Goal: Task Accomplishment & Management: Use online tool/utility

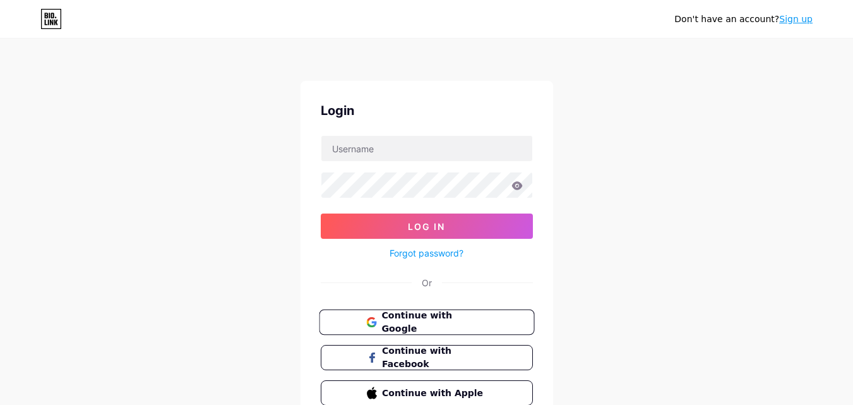
click at [406, 324] on span "Continue with Google" at bounding box center [433, 322] width 105 height 27
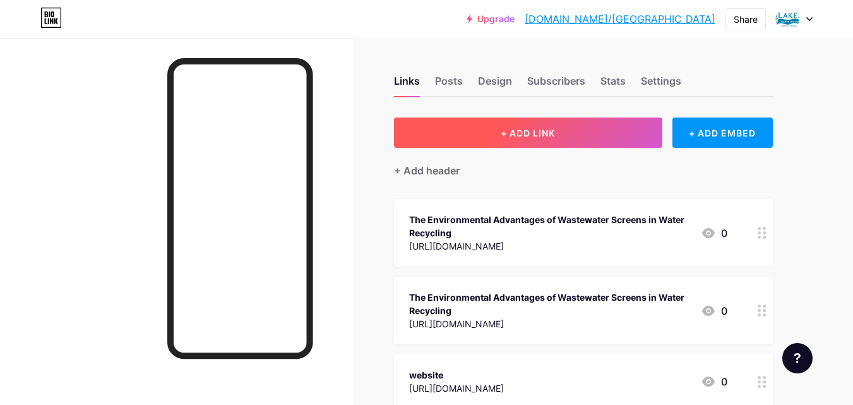
click at [579, 146] on button "+ ADD LINK" at bounding box center [528, 132] width 268 height 30
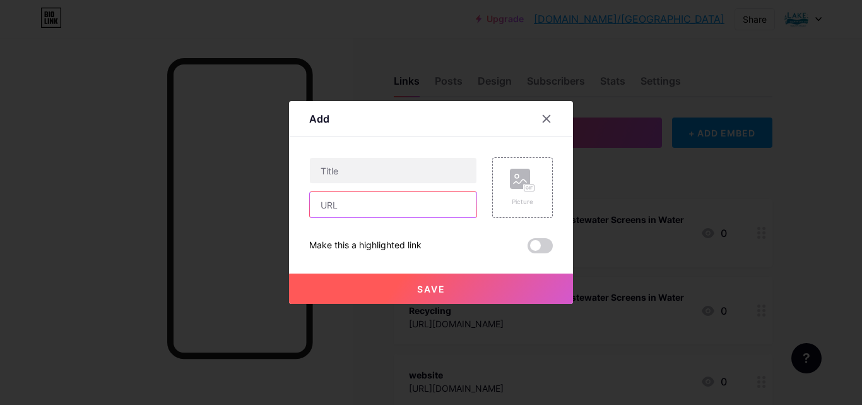
click at [339, 210] on input "text" at bounding box center [393, 204] width 167 height 25
paste input "[URL][DOMAIN_NAME]"
type input "[URL][DOMAIN_NAME]"
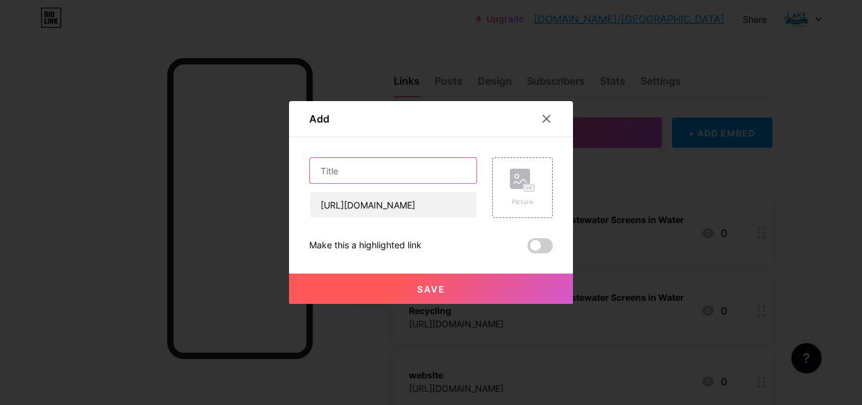
scroll to position [0, 0]
click at [351, 166] on input "text" at bounding box center [393, 170] width 167 height 25
paste input "Clean Water, Bright Future—Advancing Wastewater Treatment"
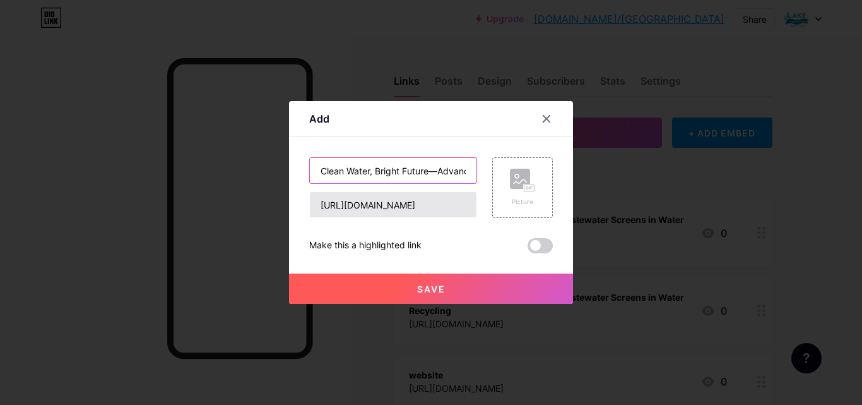
scroll to position [0, 114]
type input "Clean Water, Bright Future—Advancing Wastewater Treatment"
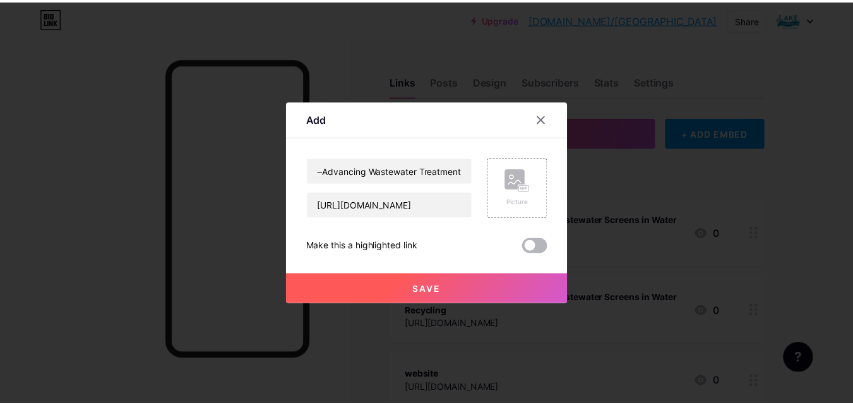
scroll to position [0, 0]
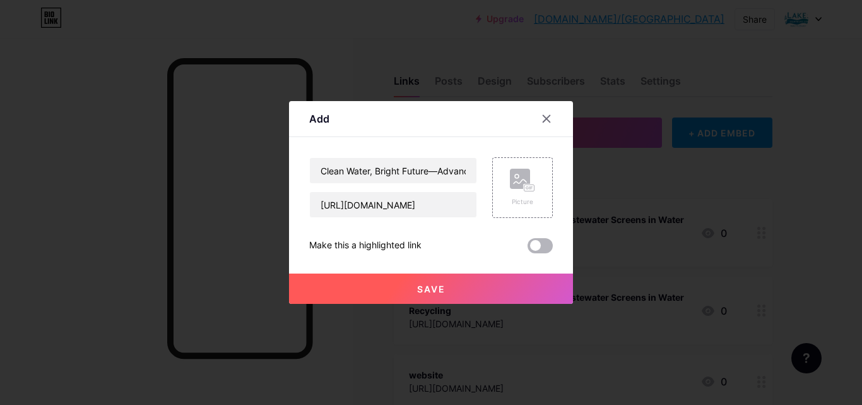
click at [532, 244] on span at bounding box center [540, 245] width 25 height 15
click at [528, 249] on input "checkbox" at bounding box center [528, 249] width 0 height 0
click at [481, 285] on button "Save" at bounding box center [431, 288] width 284 height 30
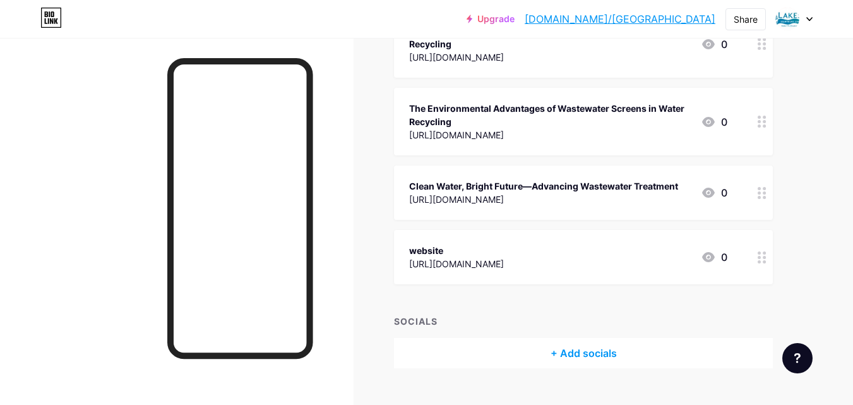
scroll to position [189, 0]
click at [708, 193] on icon at bounding box center [708, 191] width 15 height 15
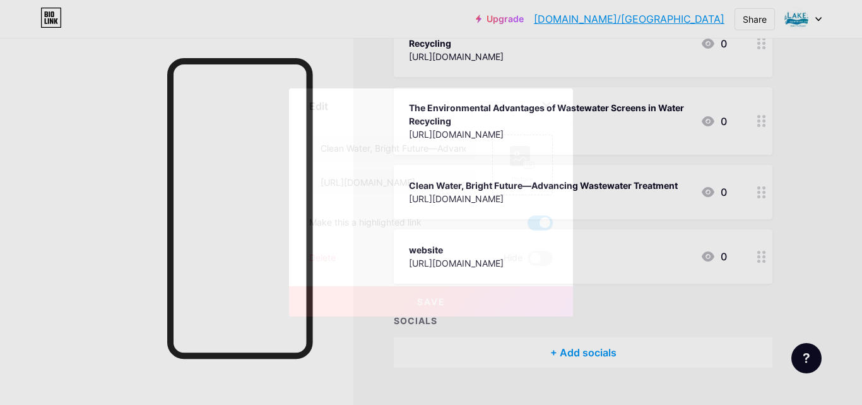
click at [456, 289] on button "Save" at bounding box center [431, 301] width 284 height 30
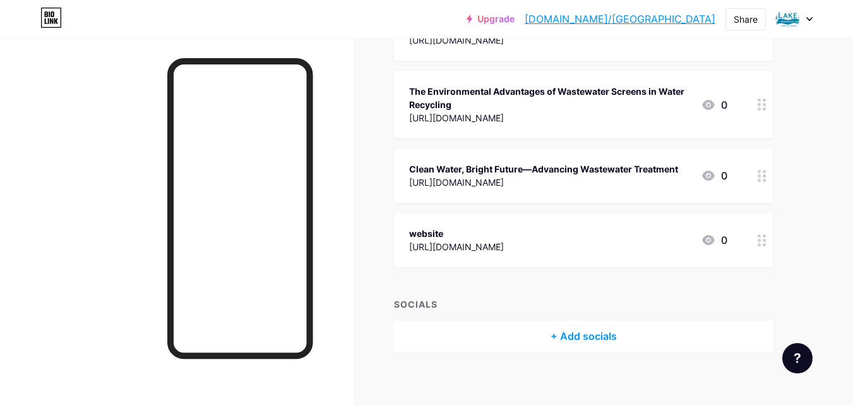
scroll to position [215, 0]
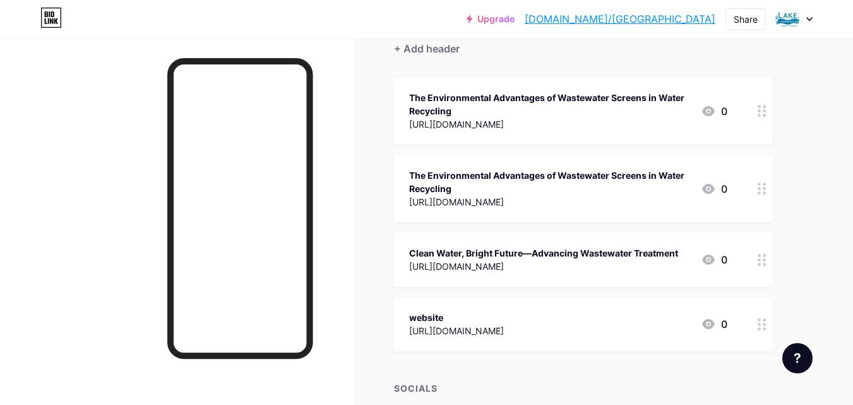
scroll to position [215, 0]
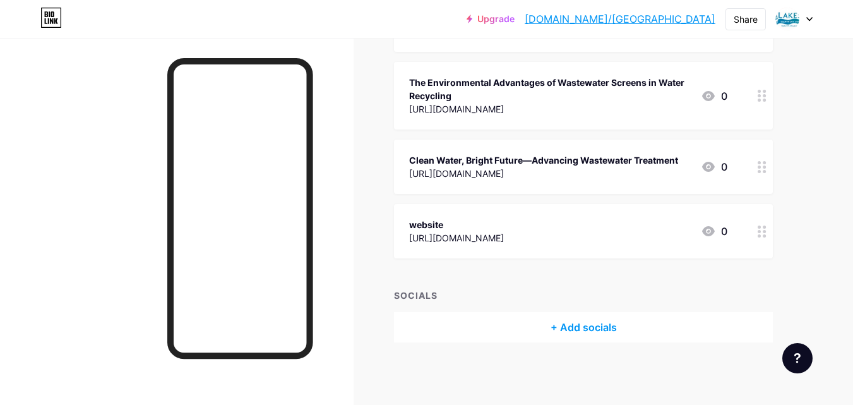
click at [458, 158] on div "Clean Water, Bright Future—Advancing Wastewater Treatment" at bounding box center [543, 159] width 269 height 13
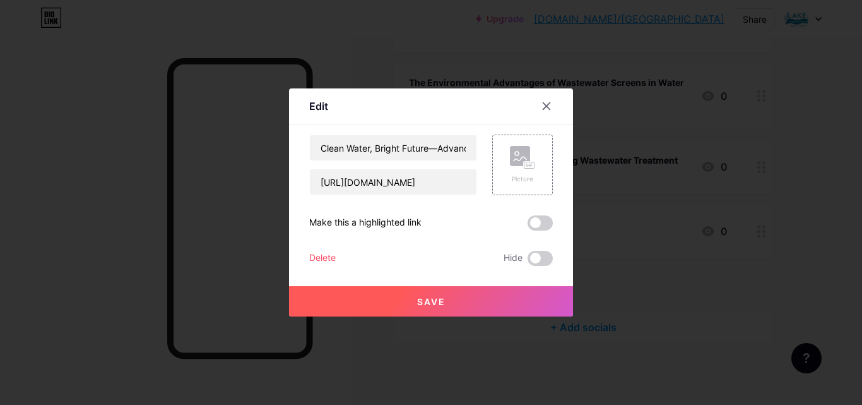
click at [395, 296] on button "Save" at bounding box center [431, 301] width 284 height 30
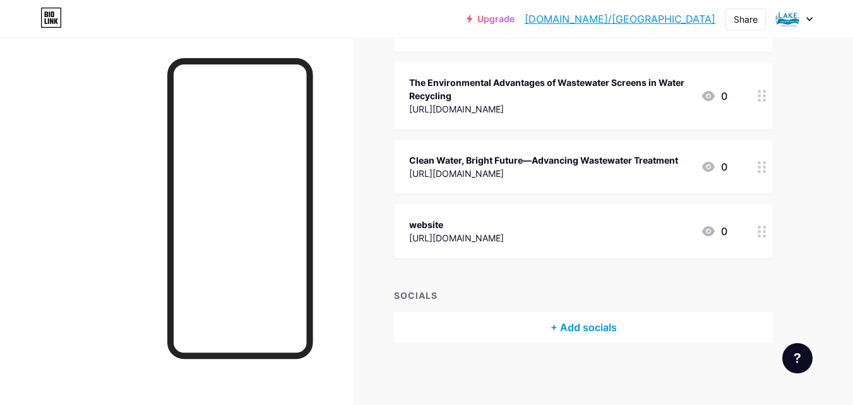
click at [164, 213] on div at bounding box center [177, 240] width 354 height 405
